Goal: Information Seeking & Learning: Learn about a topic

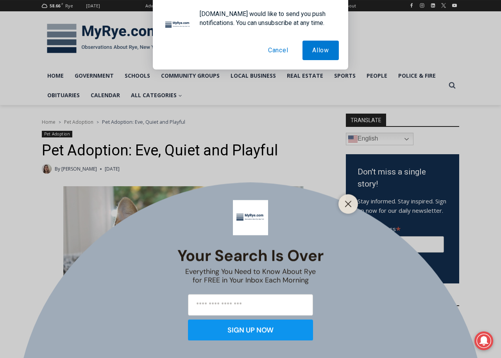
click at [276, 55] on button "Cancel" at bounding box center [278, 51] width 40 height 20
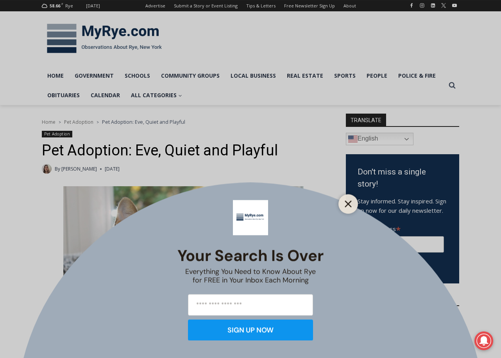
click at [350, 208] on button "Close" at bounding box center [348, 203] width 11 height 11
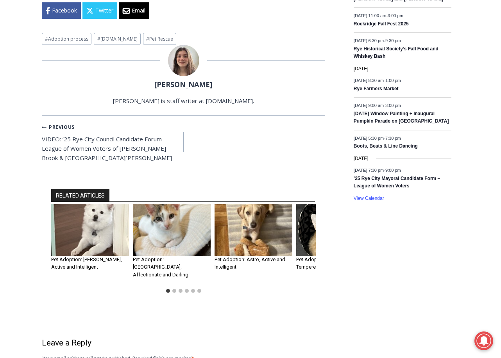
scroll to position [576, 0]
click at [275, 229] on img "3 of 6" at bounding box center [253, 230] width 78 height 52
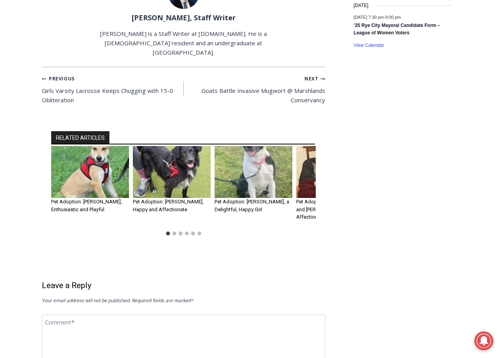
scroll to position [728, 0]
click at [175, 232] on button "Go to slide 2" at bounding box center [174, 234] width 4 height 4
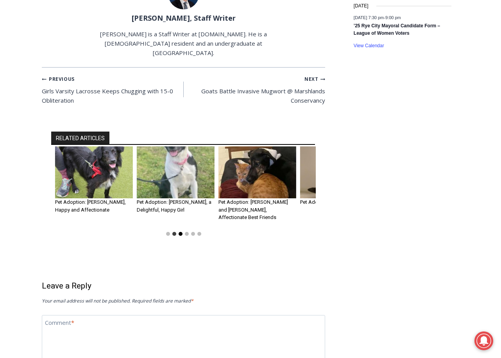
click at [179, 232] on button "Go to slide 3" at bounding box center [181, 234] width 4 height 4
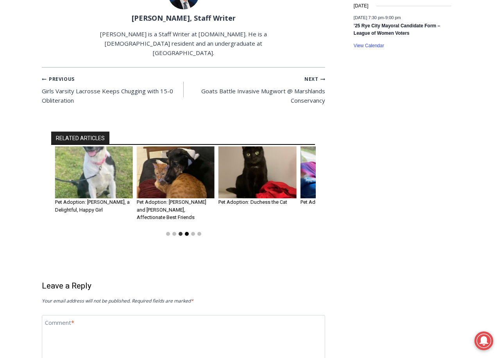
click at [186, 232] on button "Go to slide 4" at bounding box center [187, 234] width 4 height 4
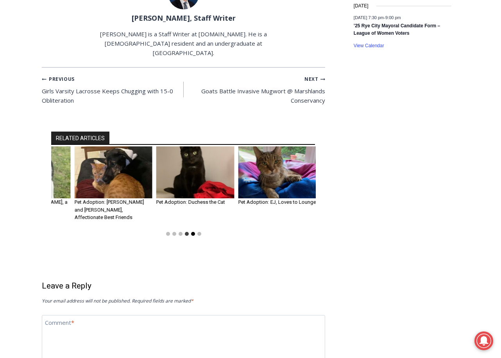
click at [192, 232] on button "Go to slide 5" at bounding box center [193, 234] width 4 height 4
click at [193, 232] on button "Go to slide 5" at bounding box center [193, 234] width 4 height 4
click at [200, 232] on button "Go to slide 6" at bounding box center [199, 234] width 4 height 4
click at [190, 231] on li "Select a slide to show" at bounding box center [193, 234] width 6 height 6
click at [192, 232] on button "Go to slide 5" at bounding box center [193, 234] width 4 height 4
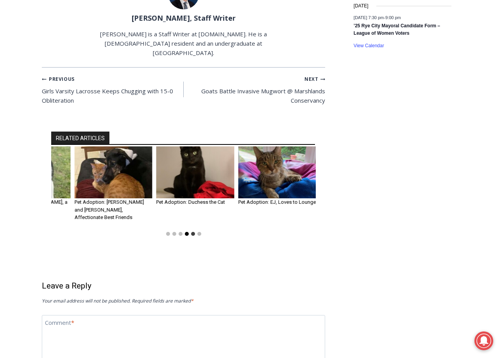
click at [186, 232] on button "Go to slide 4" at bounding box center [187, 234] width 4 height 4
click at [181, 232] on button "Go to slide 3" at bounding box center [181, 234] width 4 height 4
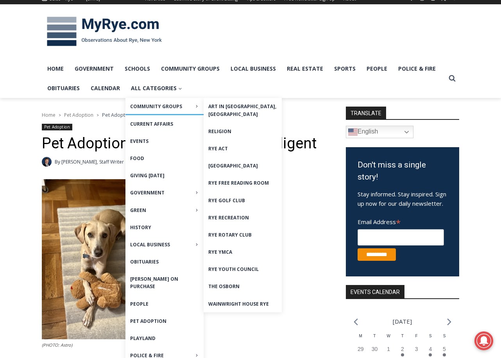
scroll to position [11, 0]
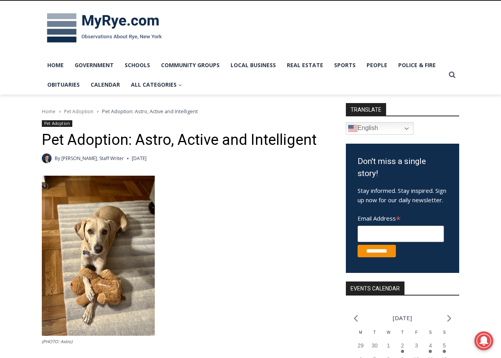
click at [60, 126] on link "Pet Adoption" at bounding box center [57, 123] width 30 height 7
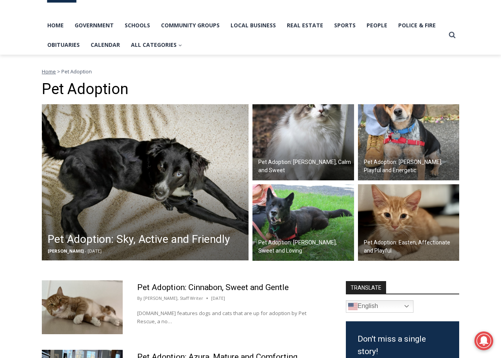
scroll to position [52, 0]
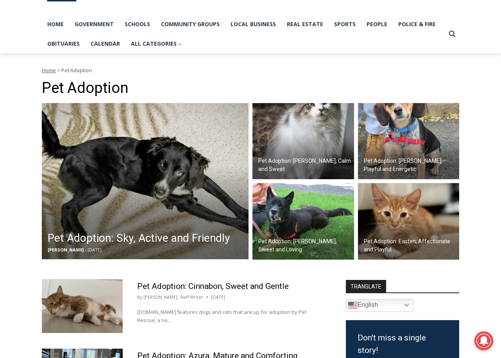
click at [399, 134] on img at bounding box center [409, 141] width 102 height 77
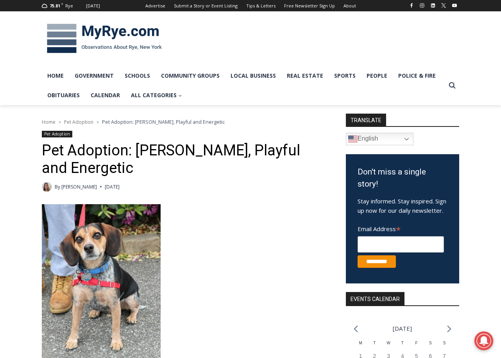
click at [70, 132] on header "Home > Pet Adoption > Pet Adoption: Bailey, Playful and Energetic Pet Adoption …" at bounding box center [183, 155] width 283 height 74
click at [70, 133] on link "Pet Adoption" at bounding box center [57, 134] width 30 height 7
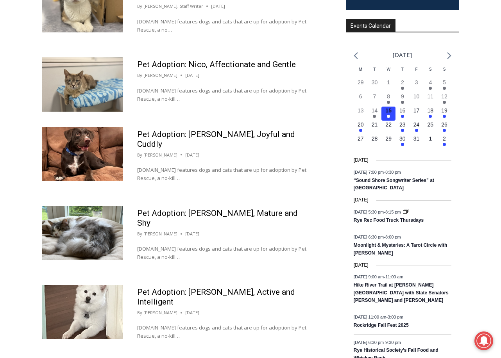
scroll to position [492, 0]
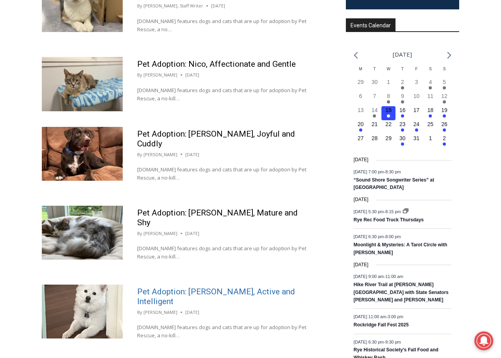
click at [177, 287] on link "Pet Adoption: [PERSON_NAME], Active and Intelligent" at bounding box center [216, 296] width 158 height 19
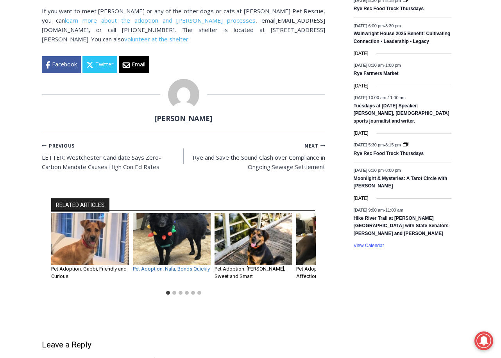
scroll to position [559, 0]
